Goal: Transaction & Acquisition: Purchase product/service

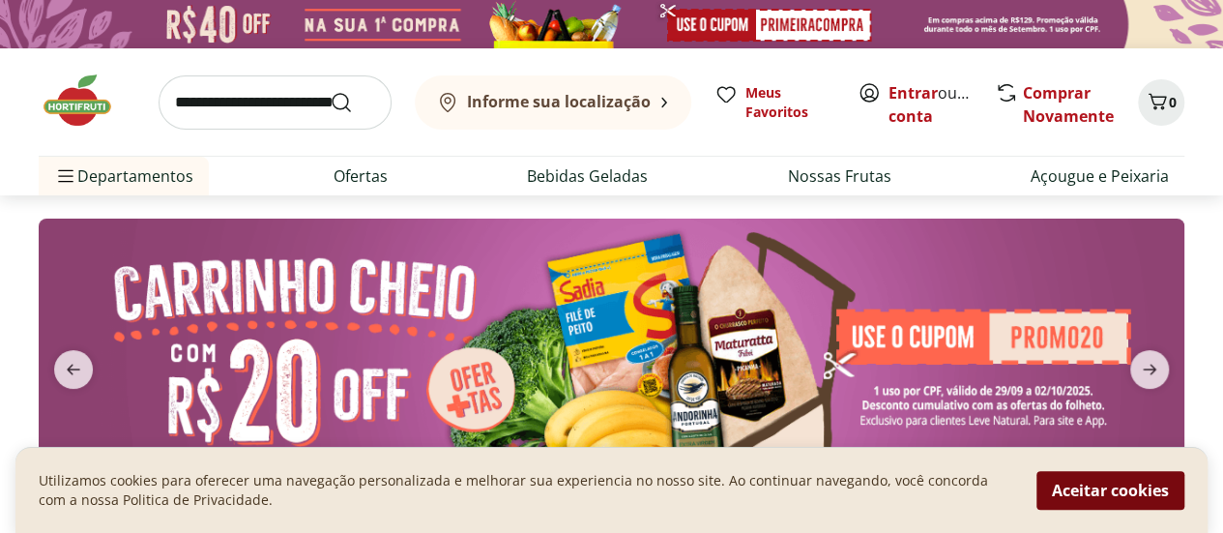
click at [1093, 492] on button "Aceitar cookies" at bounding box center [1110, 490] width 148 height 39
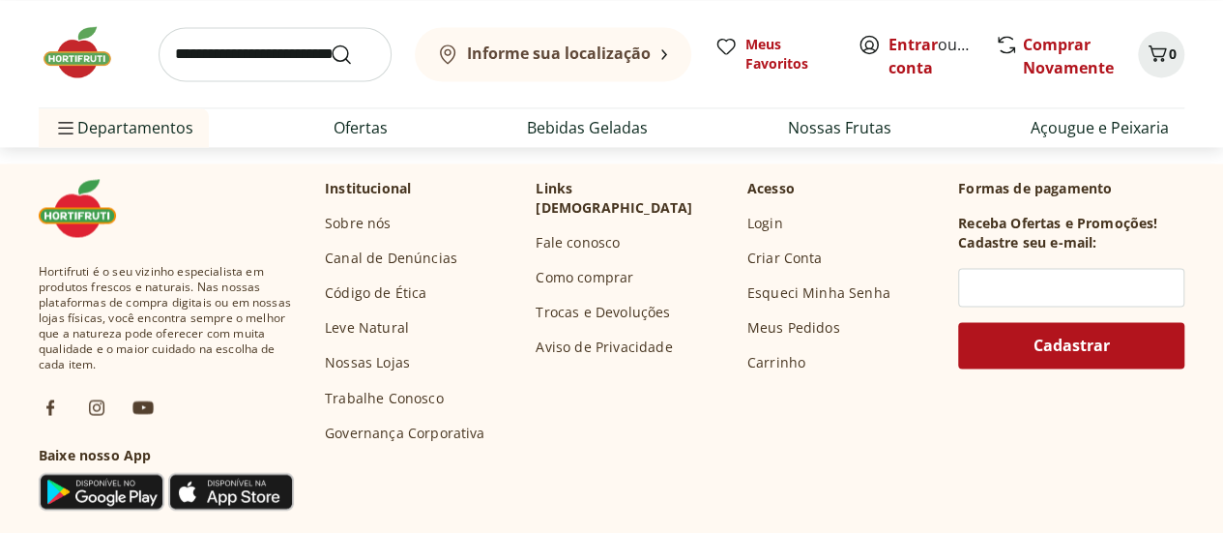
scroll to position [5122, 0]
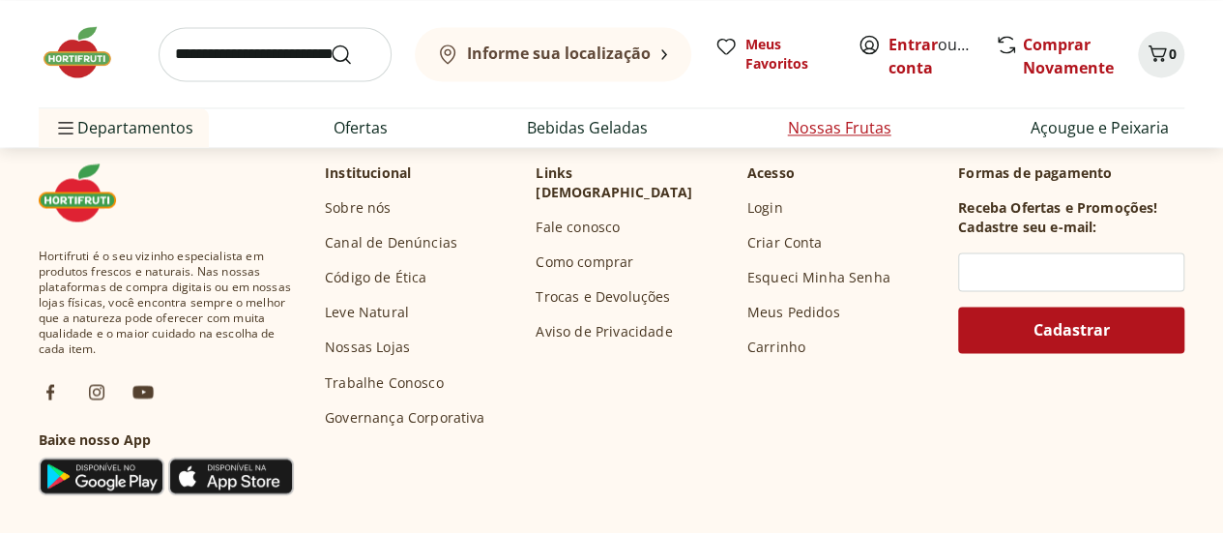
click at [842, 122] on link "Nossas Frutas" at bounding box center [839, 127] width 103 height 23
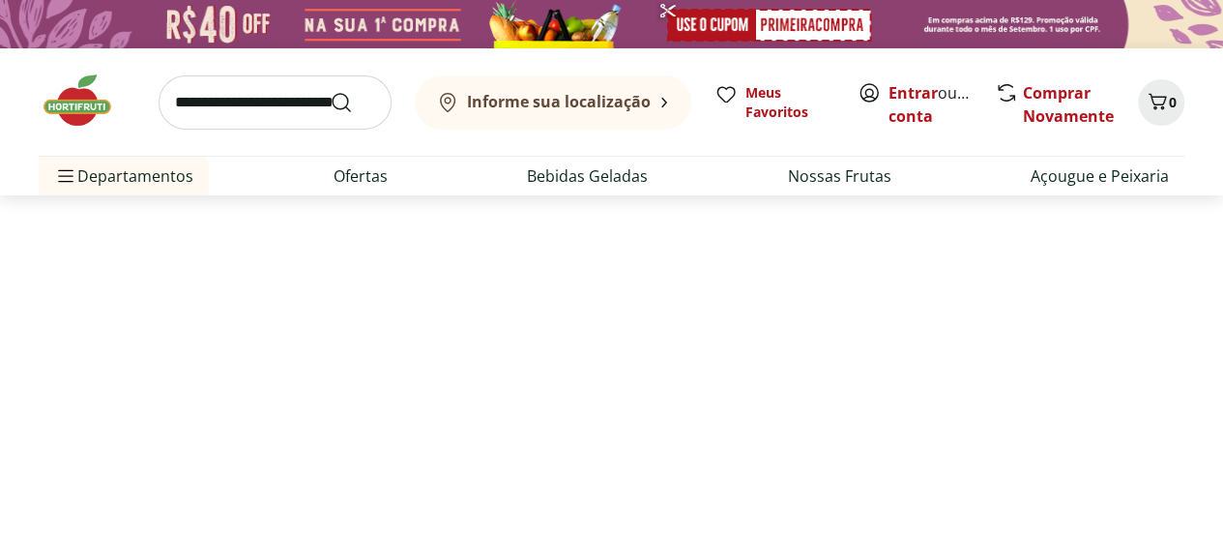
select select "**********"
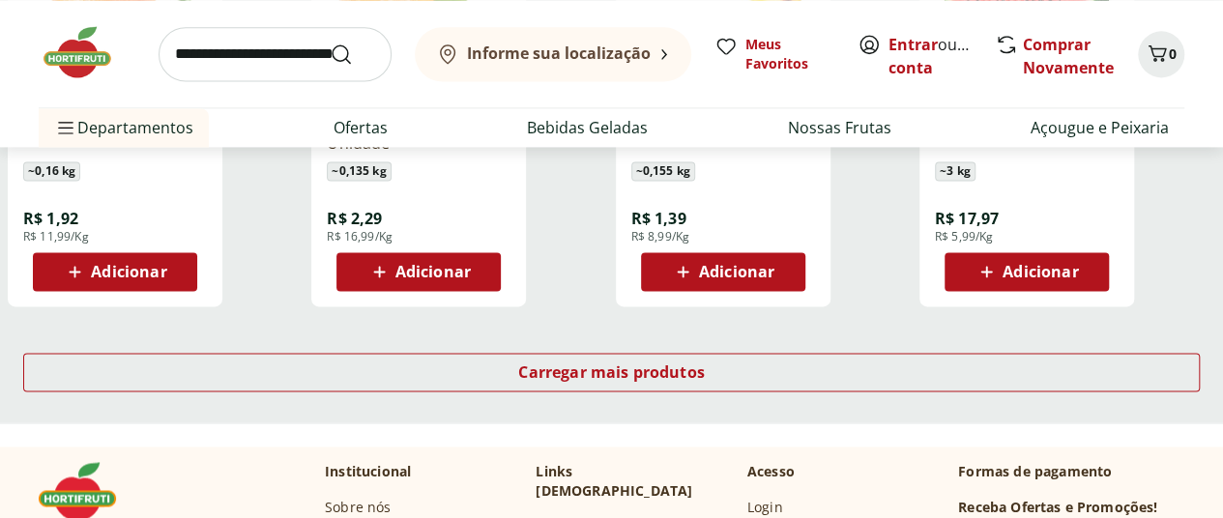
scroll to position [1353, 0]
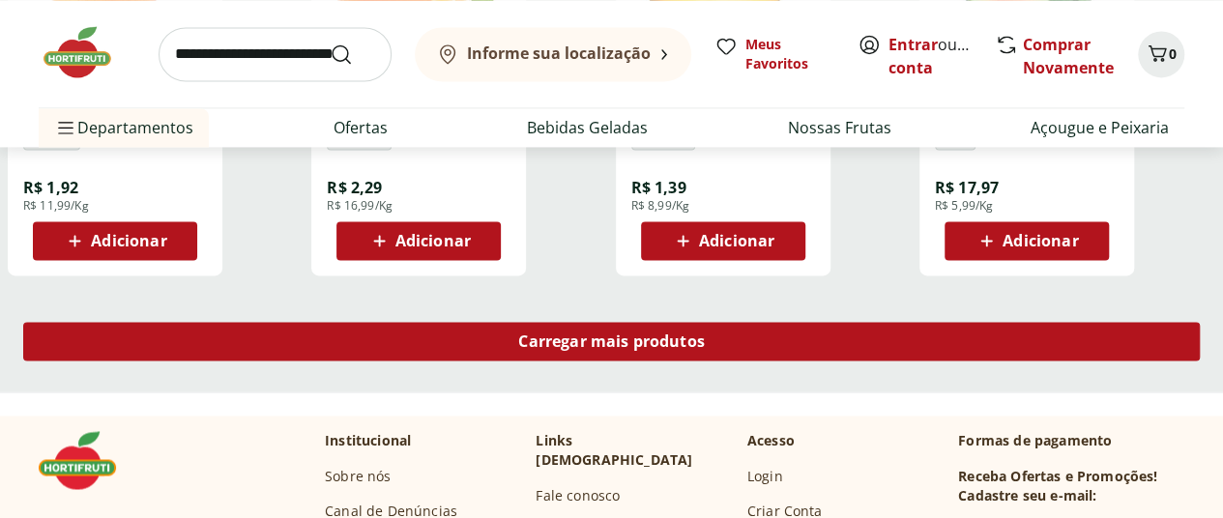
click at [774, 322] on div "Carregar mais produtos" at bounding box center [611, 341] width 1176 height 39
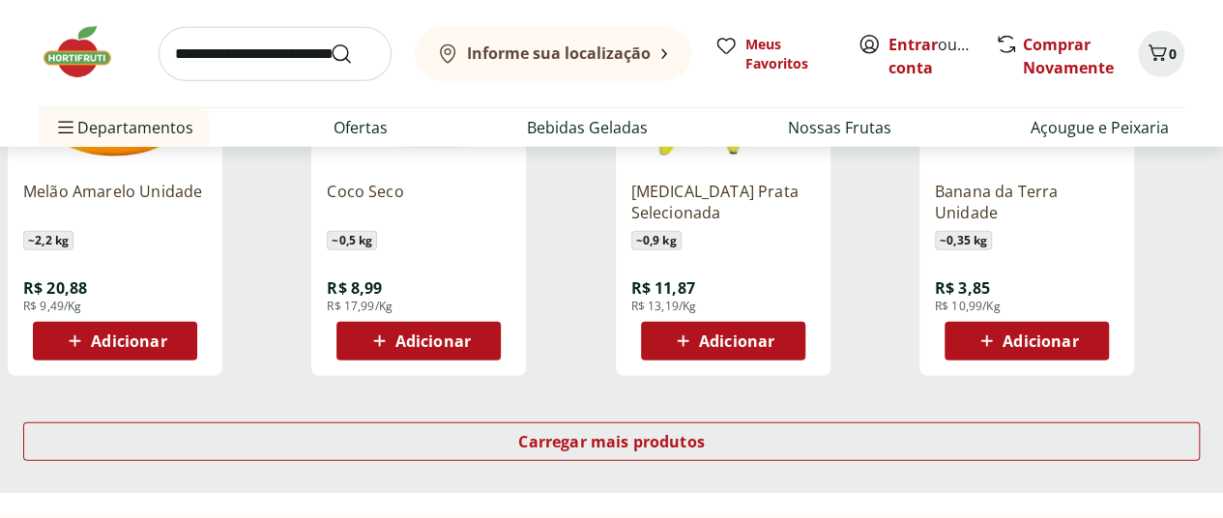
scroll to position [2610, 0]
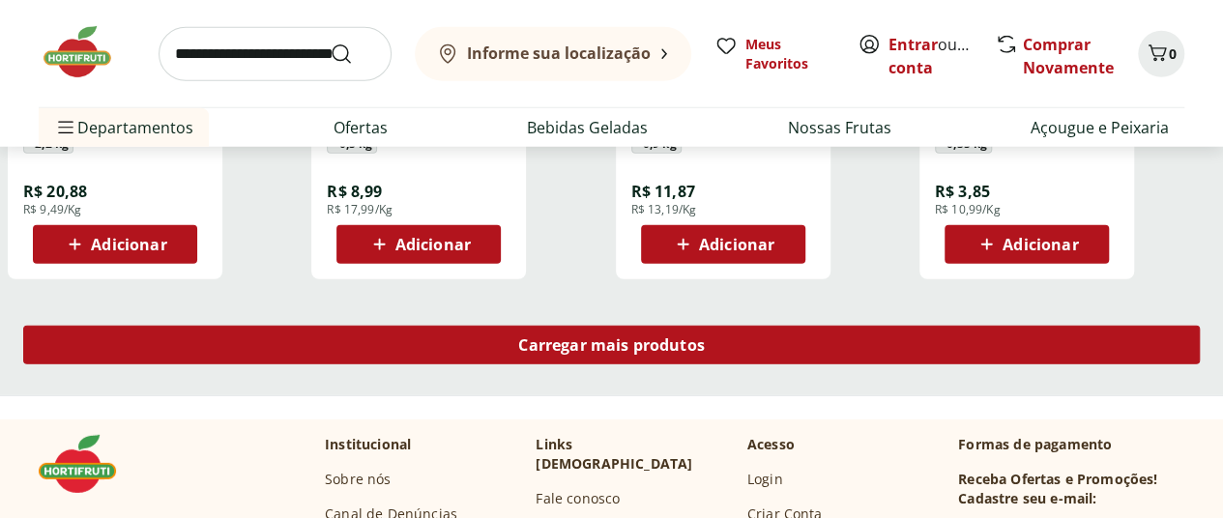
click at [823, 326] on div "Carregar mais produtos" at bounding box center [611, 345] width 1176 height 39
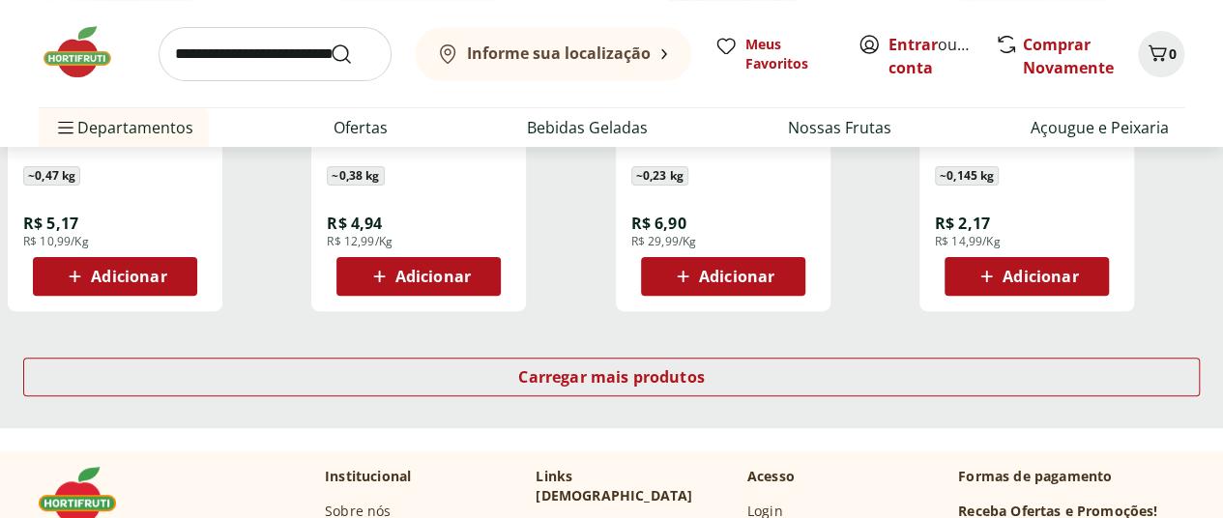
scroll to position [3866, 0]
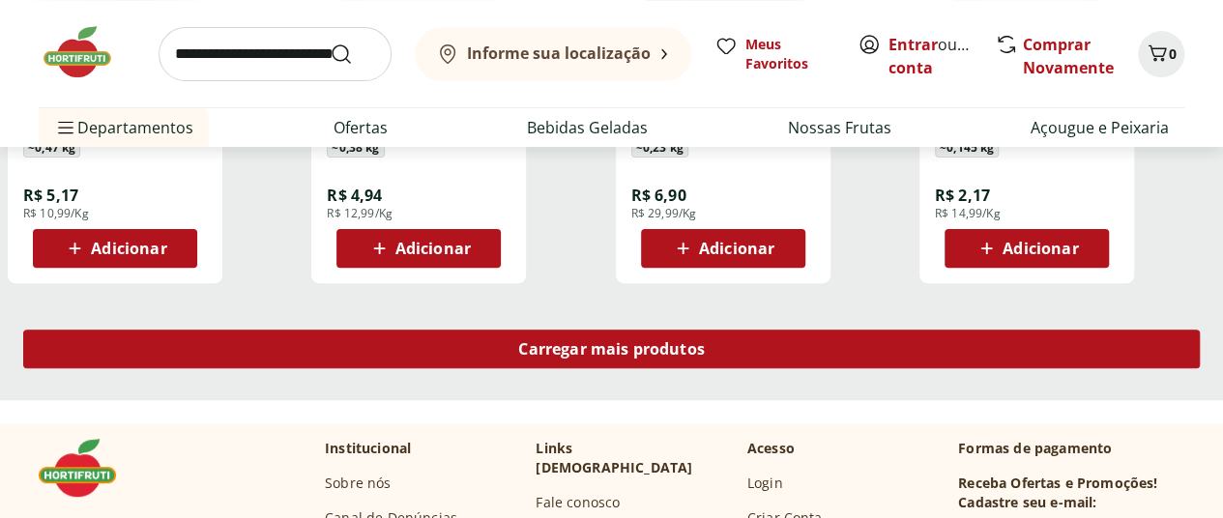
click at [705, 341] on span "Carregar mais produtos" at bounding box center [611, 348] width 187 height 15
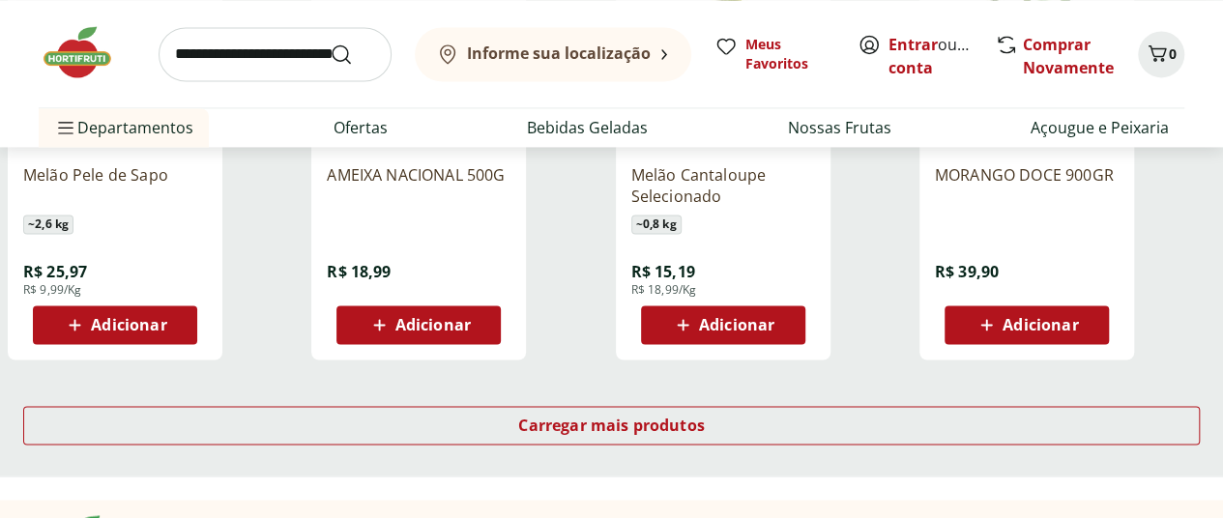
scroll to position [5122, 0]
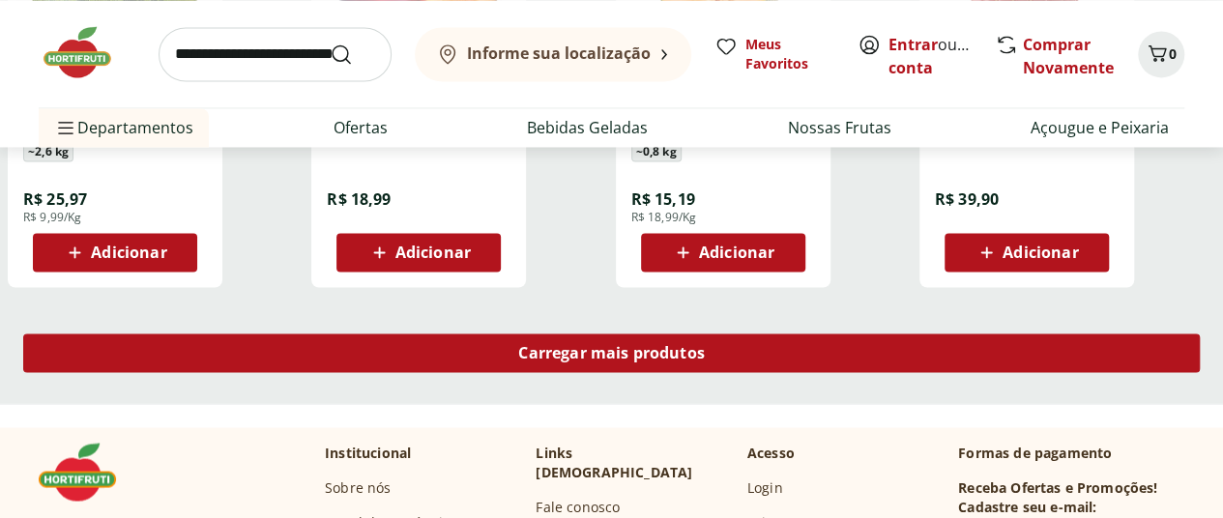
click at [705, 345] on span "Carregar mais produtos" at bounding box center [611, 352] width 187 height 15
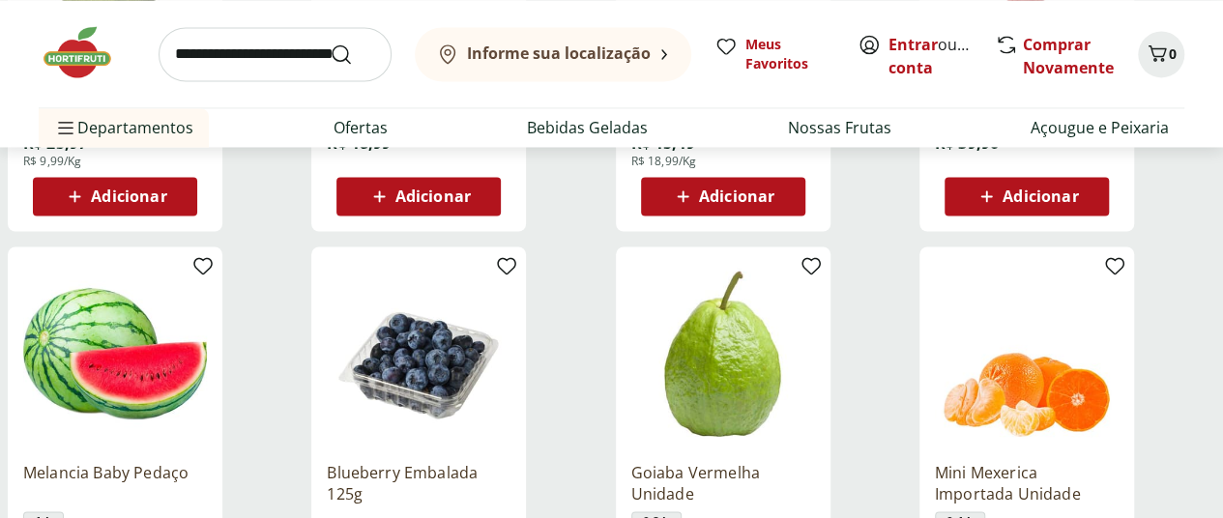
scroll to position [5219, 0]
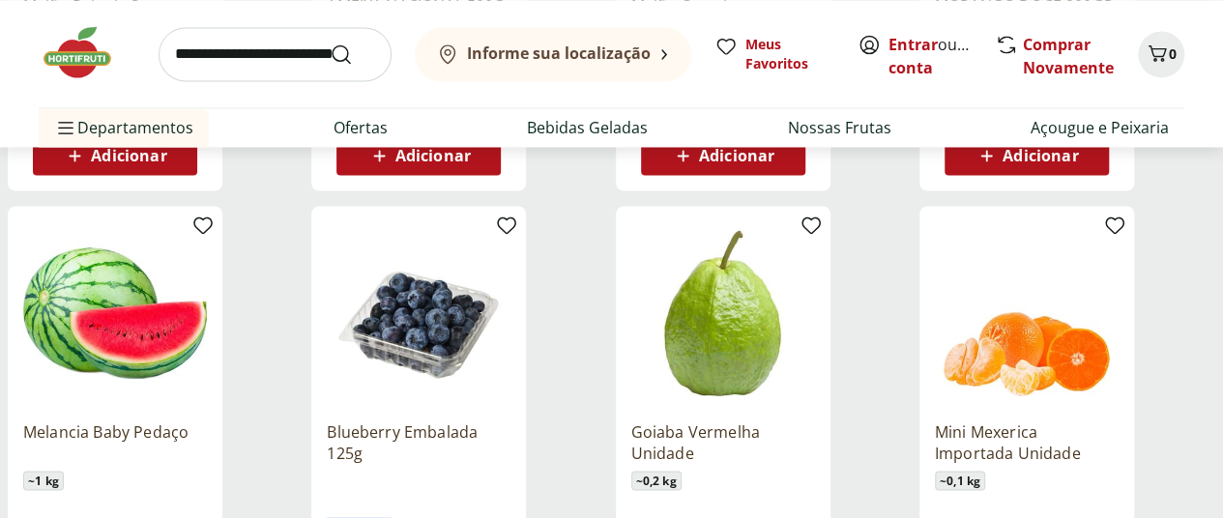
drag, startPoint x: 563, startPoint y: 466, endPoint x: 642, endPoint y: 461, distance: 79.4
click at [510, 461] on div "Blueberry Embalada 125g R$ 15,99 Adicionar" at bounding box center [419, 502] width 184 height 195
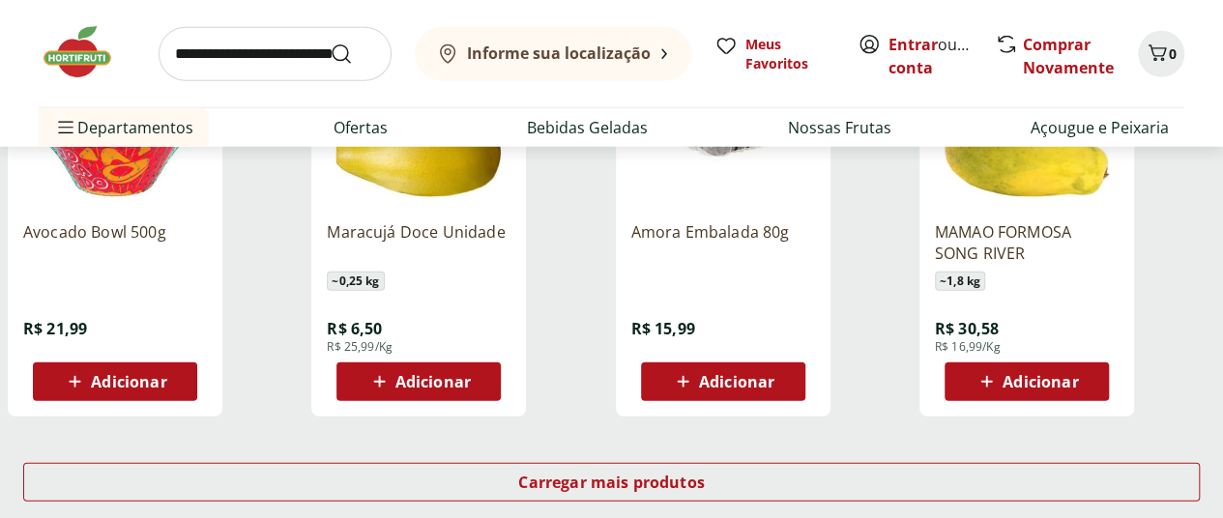
scroll to position [6282, 0]
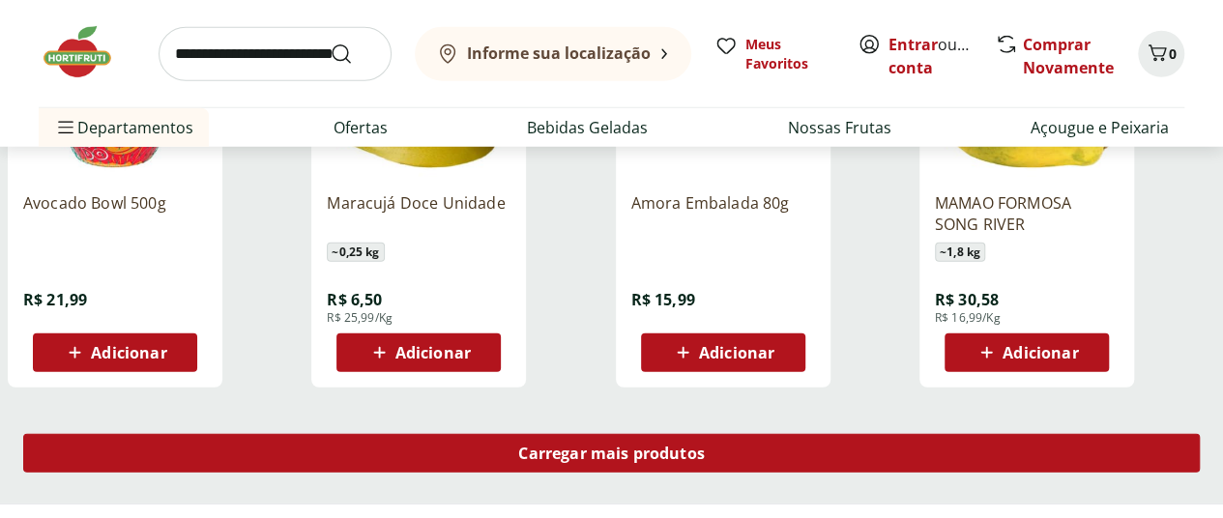
click at [705, 446] on span "Carregar mais produtos" at bounding box center [611, 453] width 187 height 15
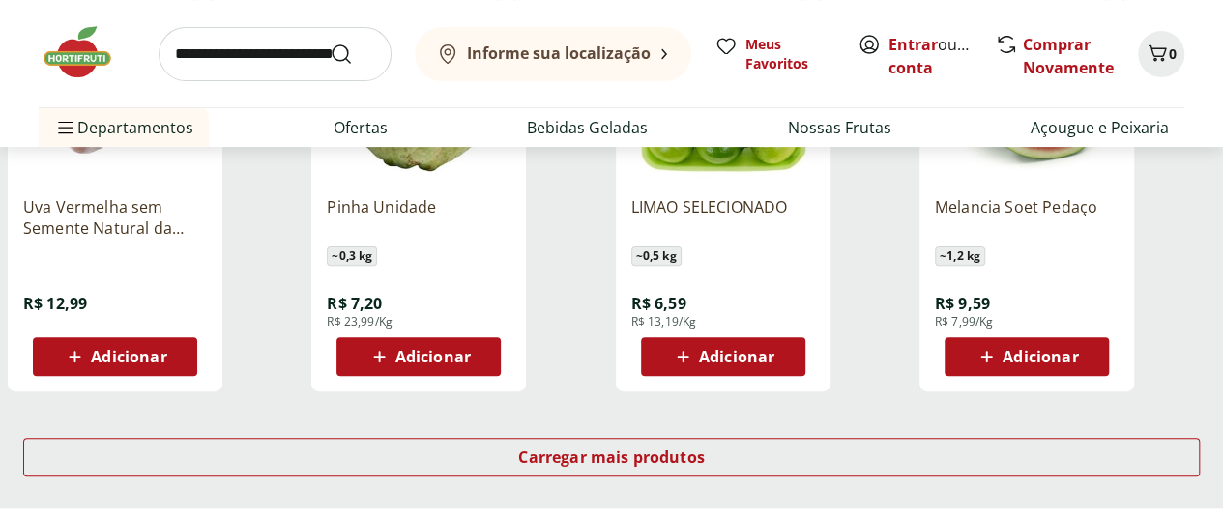
scroll to position [7635, 0]
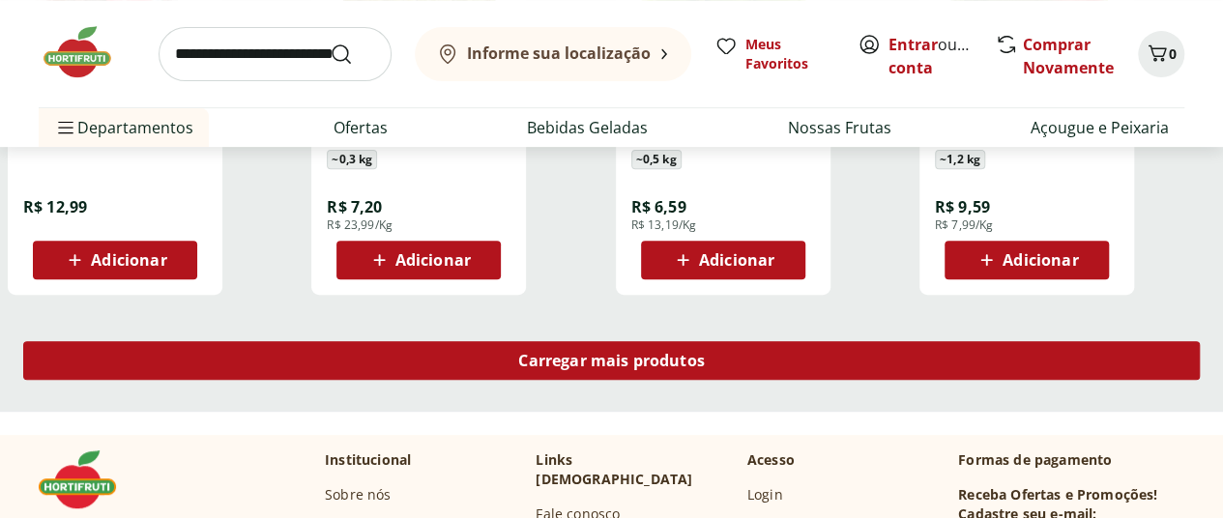
click at [705, 353] on span "Carregar mais produtos" at bounding box center [611, 360] width 187 height 15
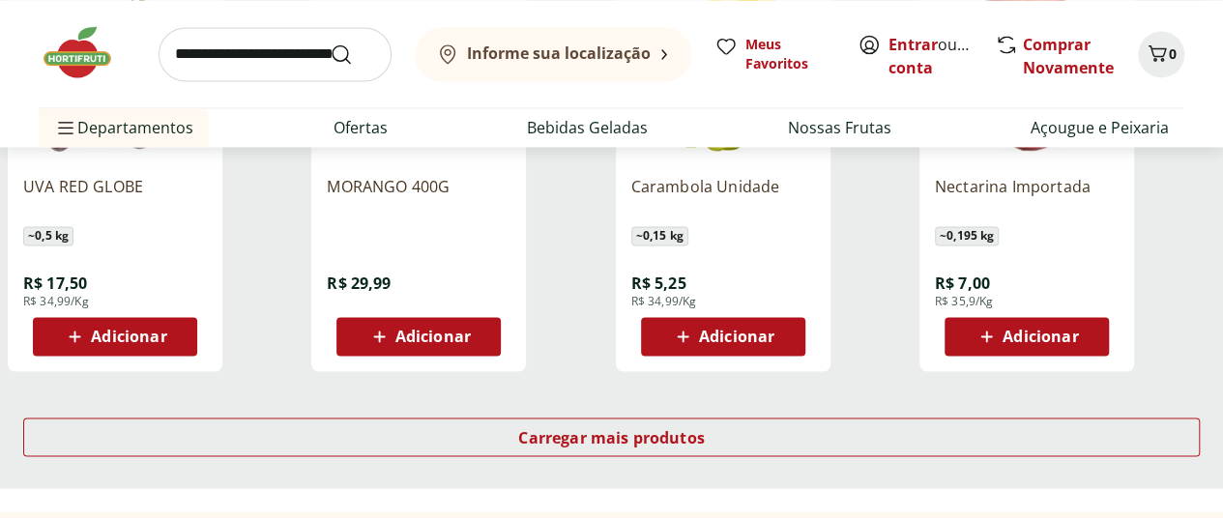
scroll to position [8892, 0]
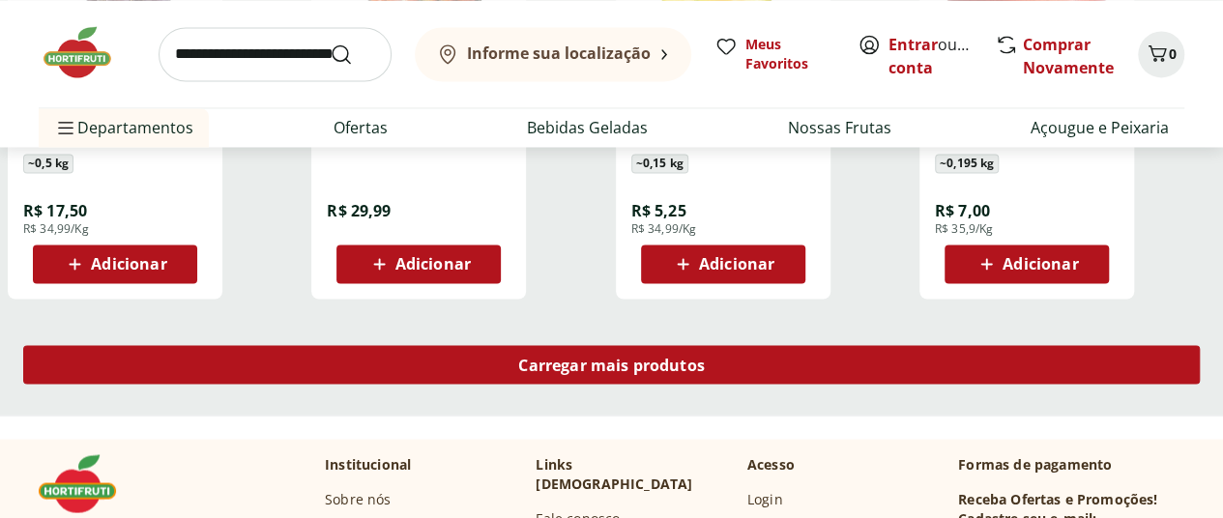
click at [705, 357] on span "Carregar mais produtos" at bounding box center [611, 364] width 187 height 15
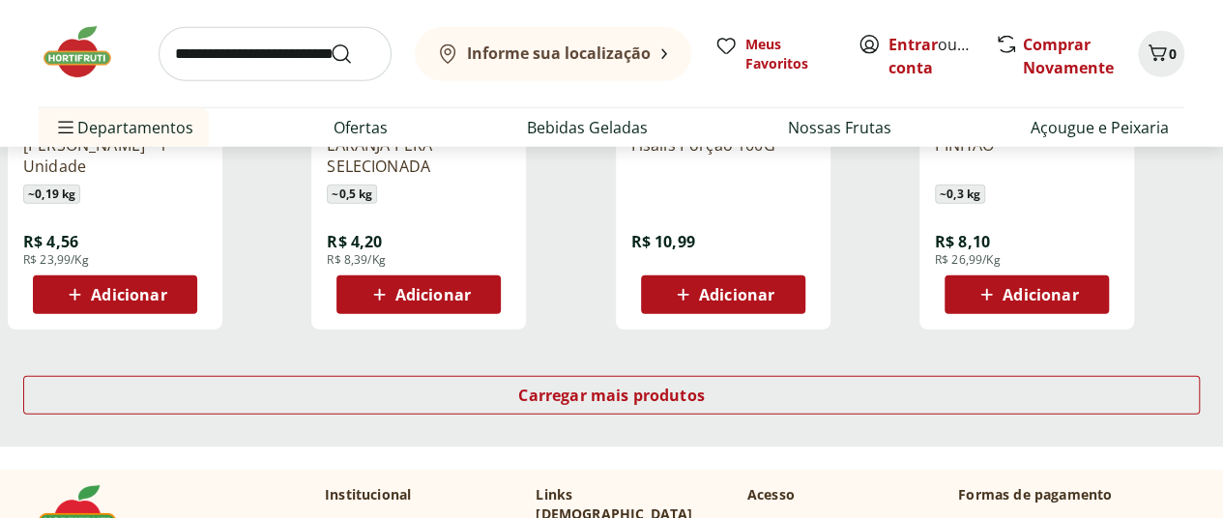
scroll to position [10245, 0]
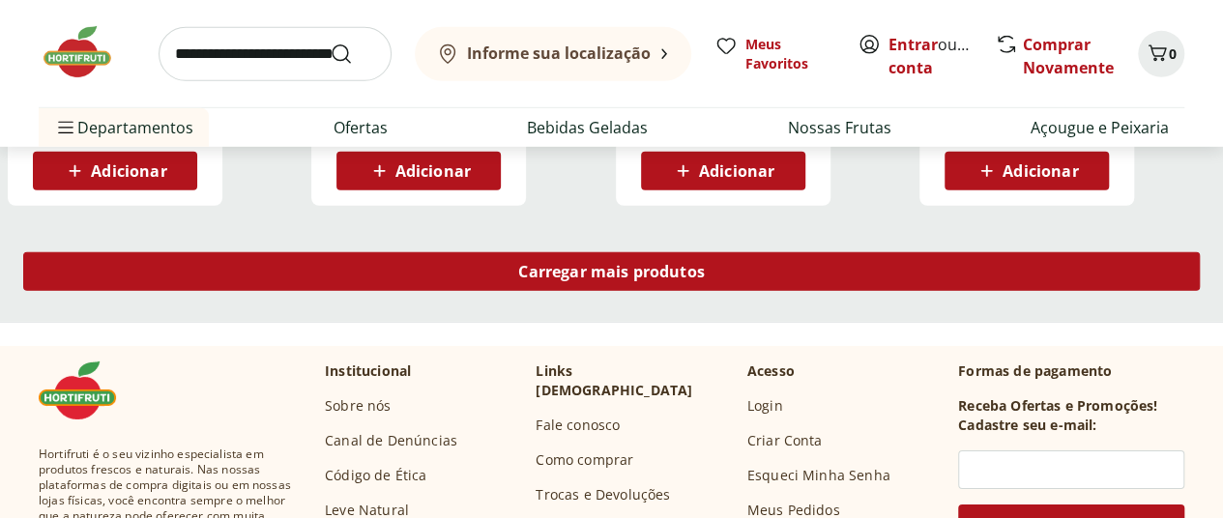
click at [705, 264] on span "Carregar mais produtos" at bounding box center [611, 271] width 187 height 15
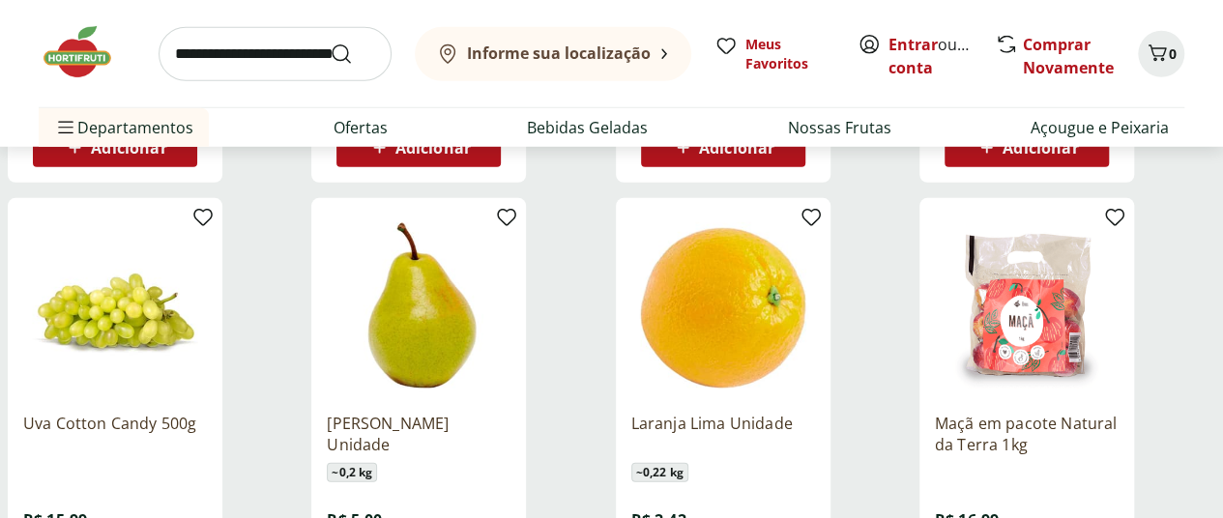
scroll to position [2803, 0]
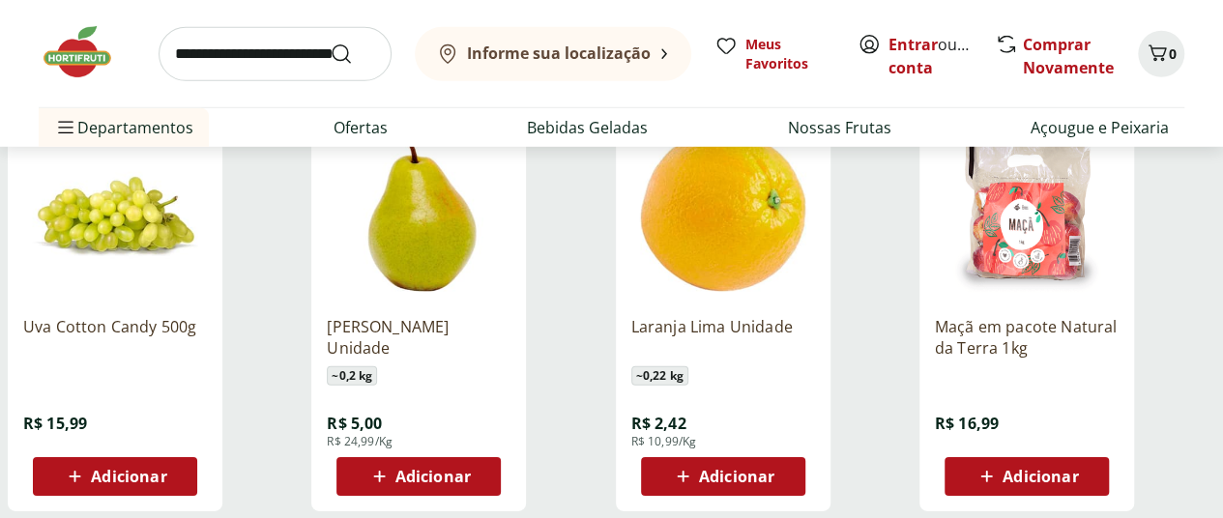
drag, startPoint x: 244, startPoint y: 65, endPoint x: 233, endPoint y: 65, distance: 10.6
click at [243, 65] on input "search" at bounding box center [275, 54] width 233 height 54
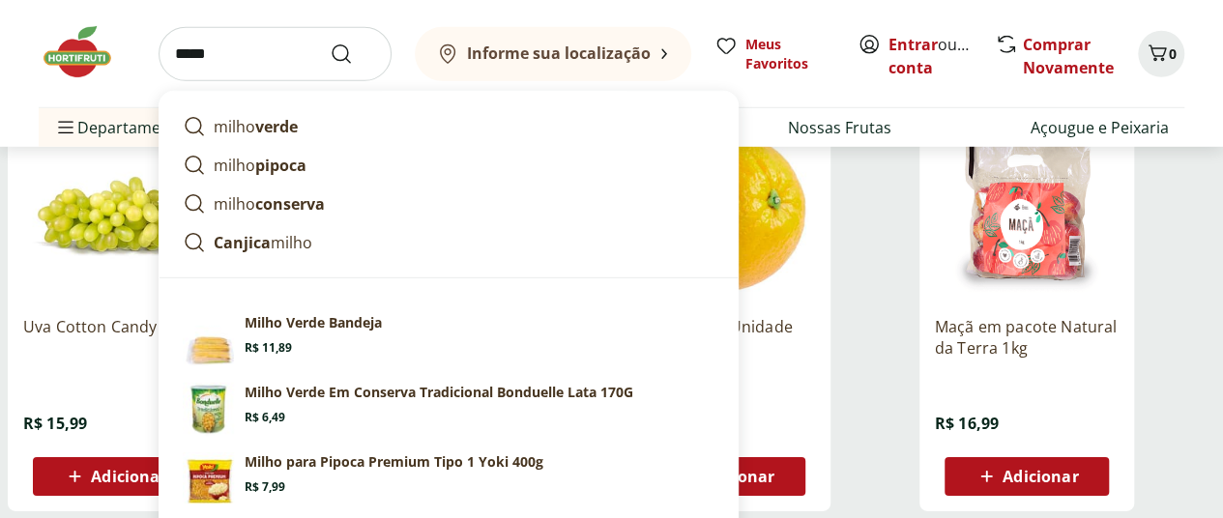
type input "*****"
click at [330, 43] on button "Submit Search" at bounding box center [353, 54] width 46 height 23
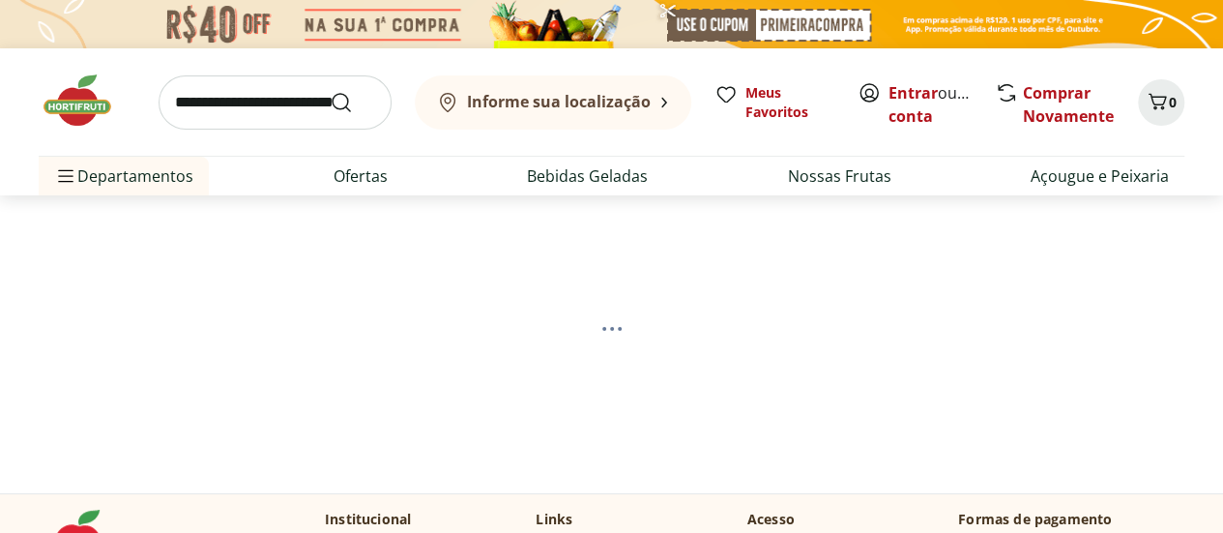
select select "**********"
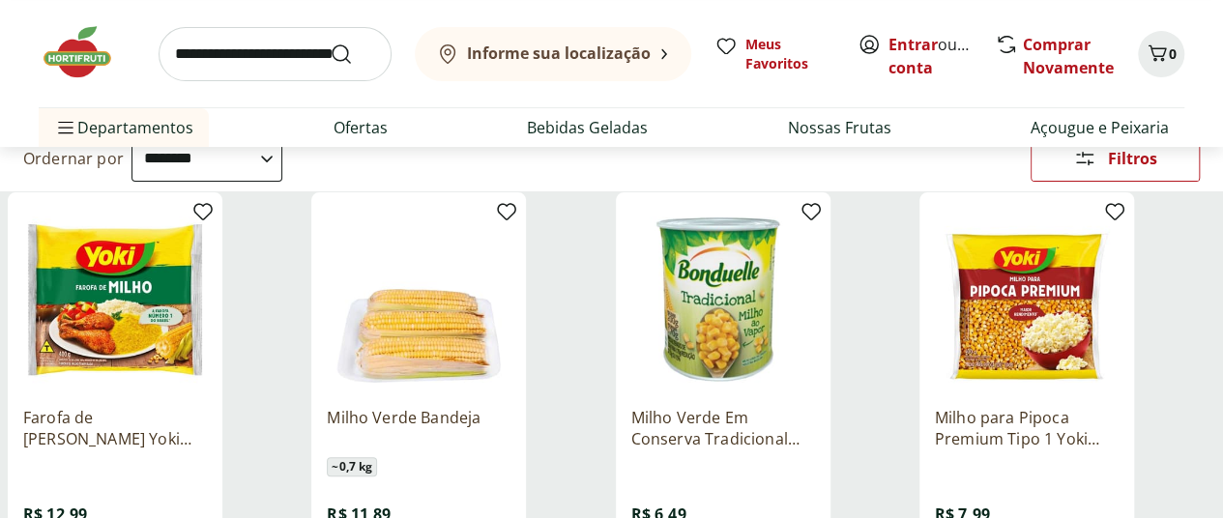
scroll to position [290, 0]
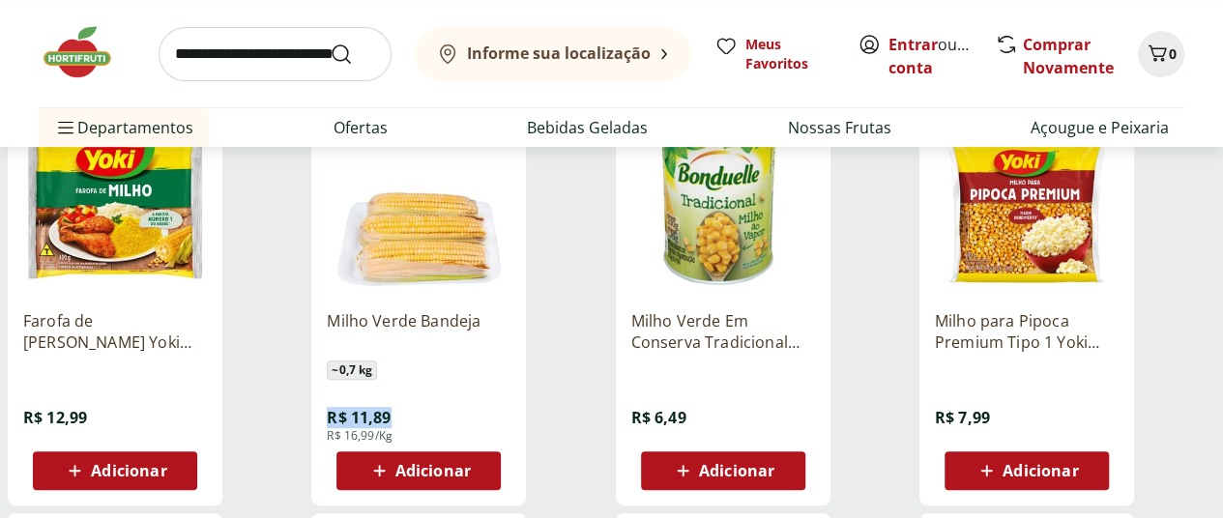
drag, startPoint x: 630, startPoint y: 426, endPoint x: 560, endPoint y: 427, distance: 70.6
click at [510, 427] on div "Milho Verde Bandeja ~ 0,7 kg R$ 11,89 R$ 16,99/Kg Adicionar" at bounding box center [419, 392] width 184 height 195
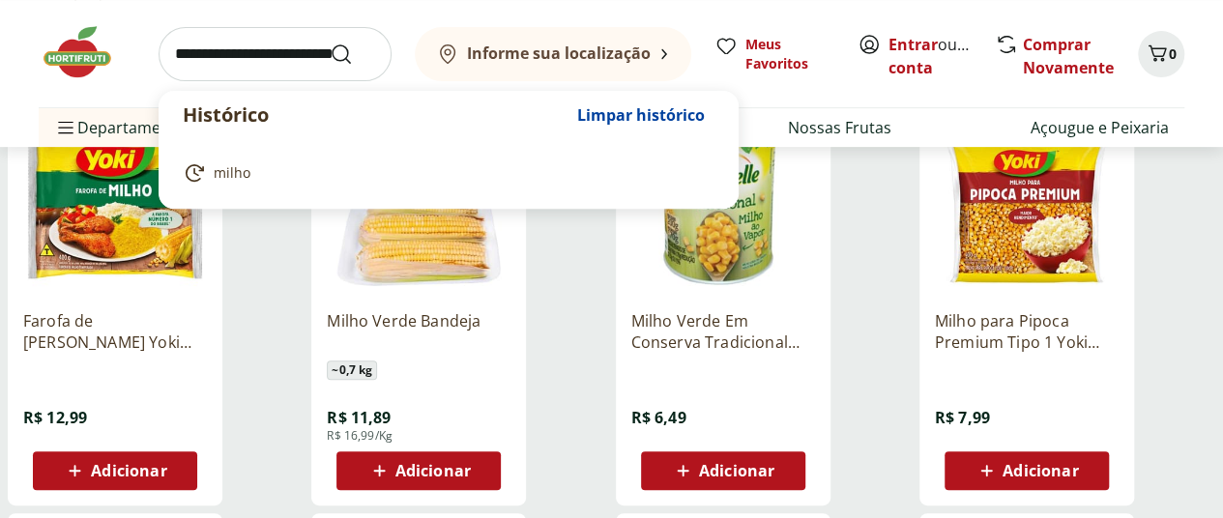
click at [267, 49] on input "search" at bounding box center [275, 54] width 233 height 54
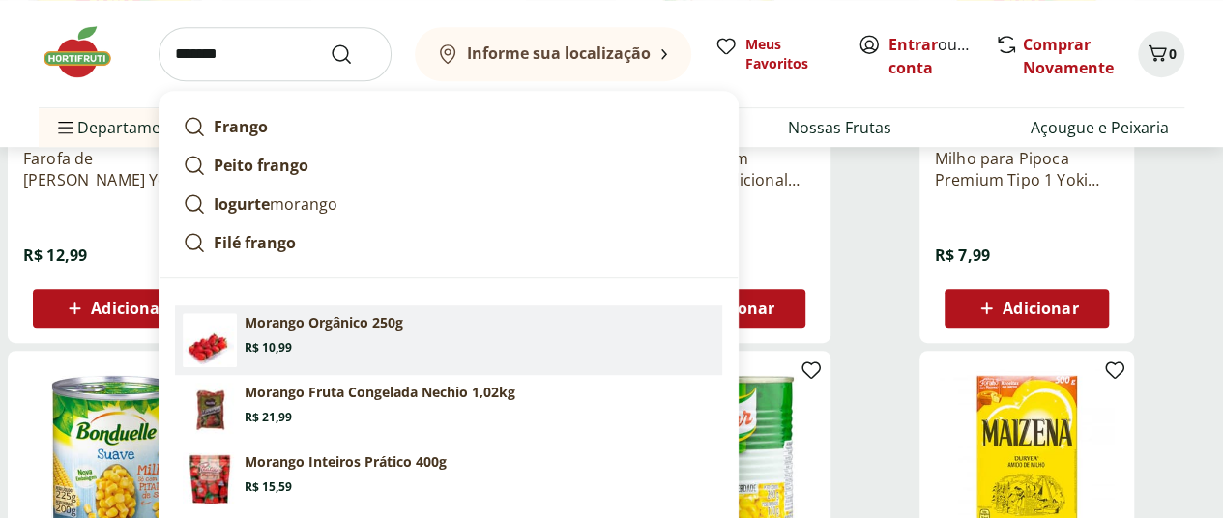
scroll to position [483, 0]
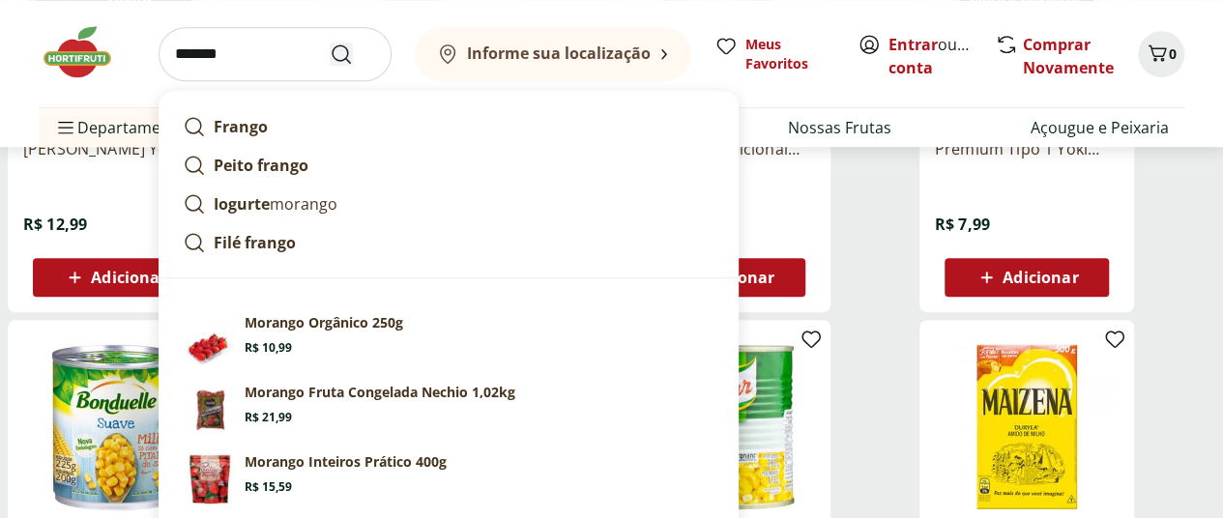
type input "*******"
click at [350, 43] on icon "Submit Search" at bounding box center [341, 54] width 23 height 23
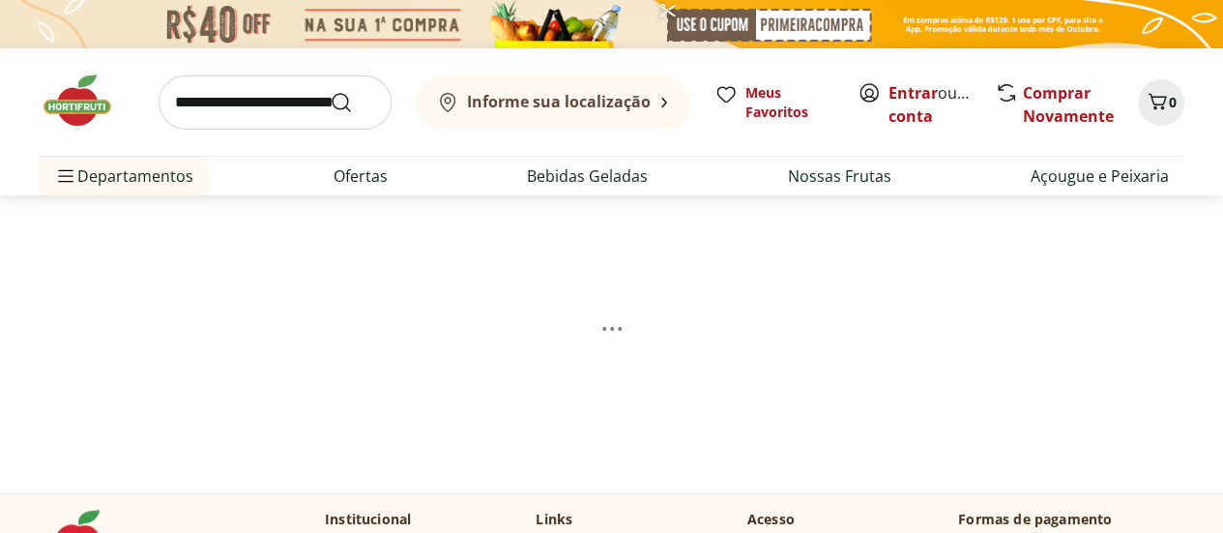
select select "**********"
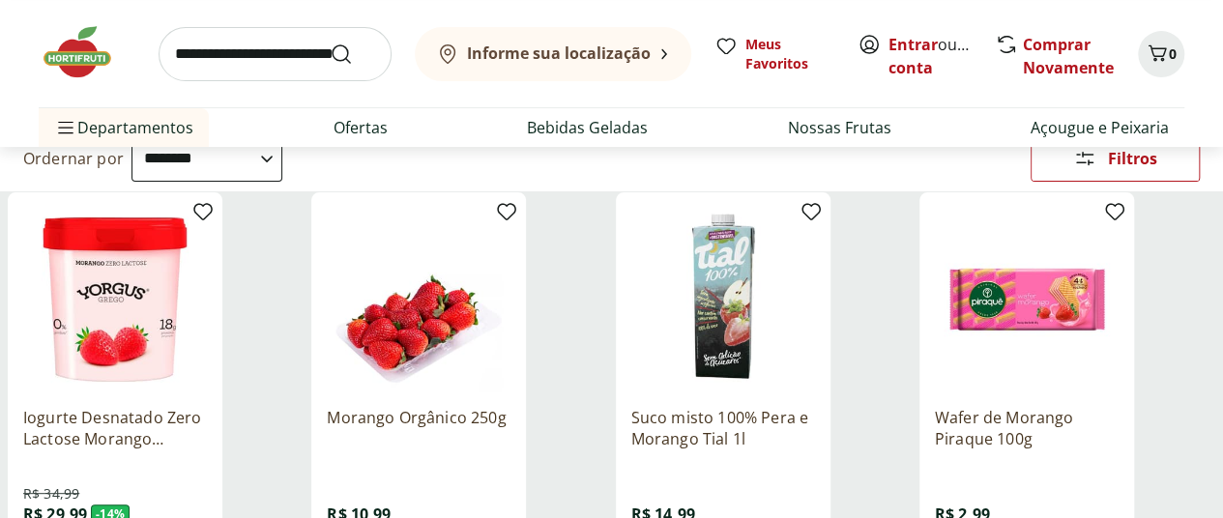
scroll to position [290, 0]
